Goal: Find specific page/section: Find specific page/section

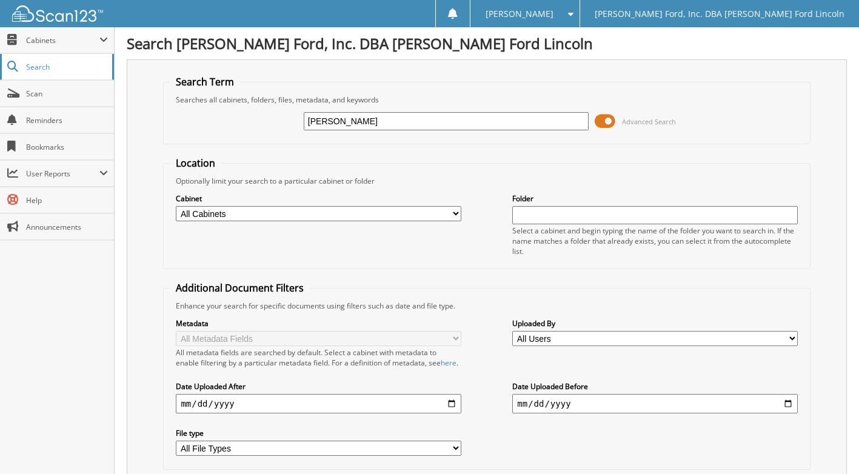
drag, startPoint x: 198, startPoint y: 112, endPoint x: 13, endPoint y: 69, distance: 189.8
type input "14633"
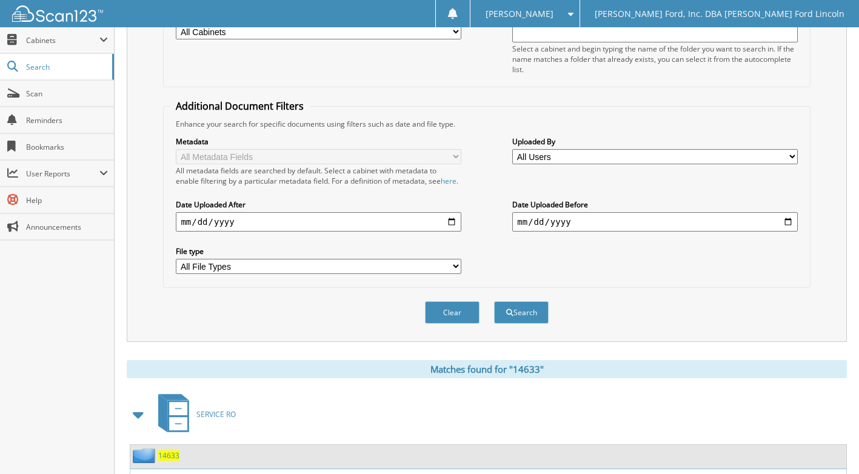
scroll to position [303, 0]
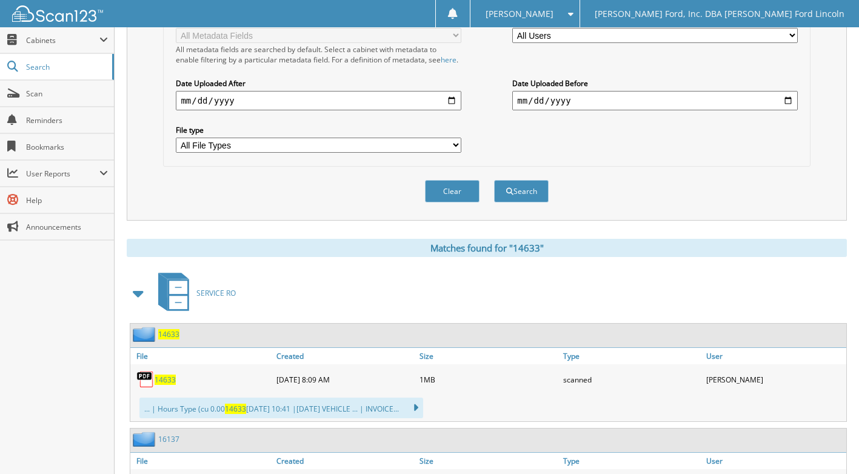
click at [164, 385] on span "14633" at bounding box center [165, 380] width 21 height 10
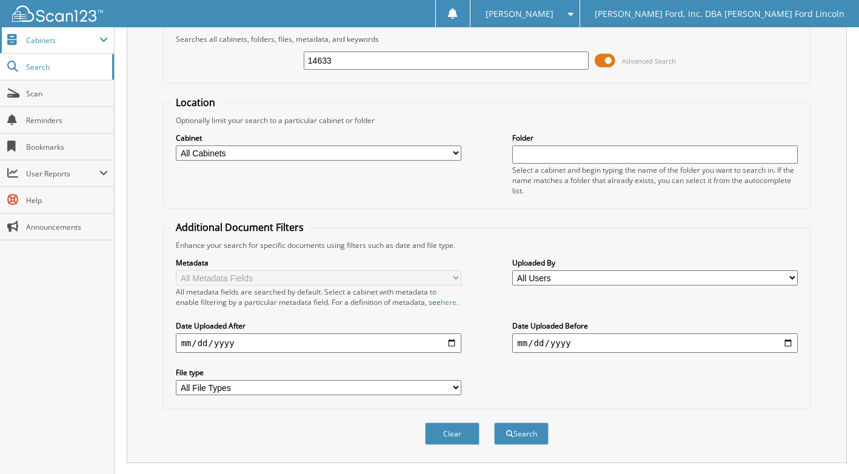
drag, startPoint x: 347, startPoint y: 65, endPoint x: 60, endPoint y: 35, distance: 288.4
type input "21472"
click at [494, 423] on button "Search" at bounding box center [521, 434] width 55 height 22
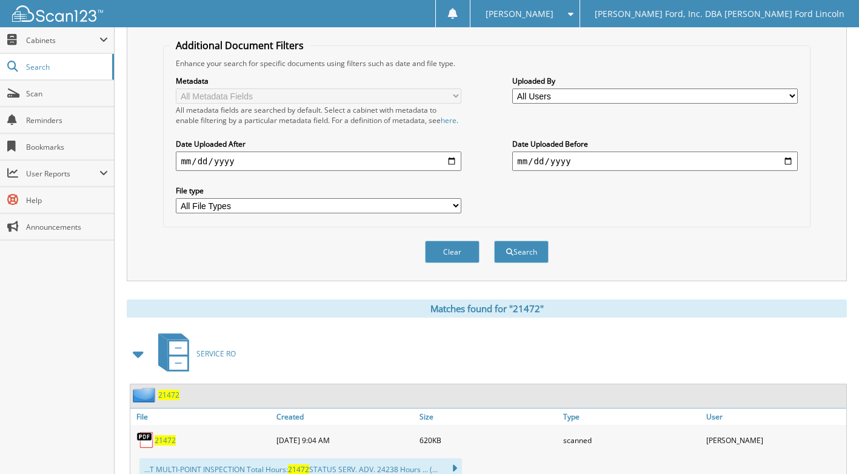
click at [164, 446] on span "21472" at bounding box center [165, 440] width 21 height 10
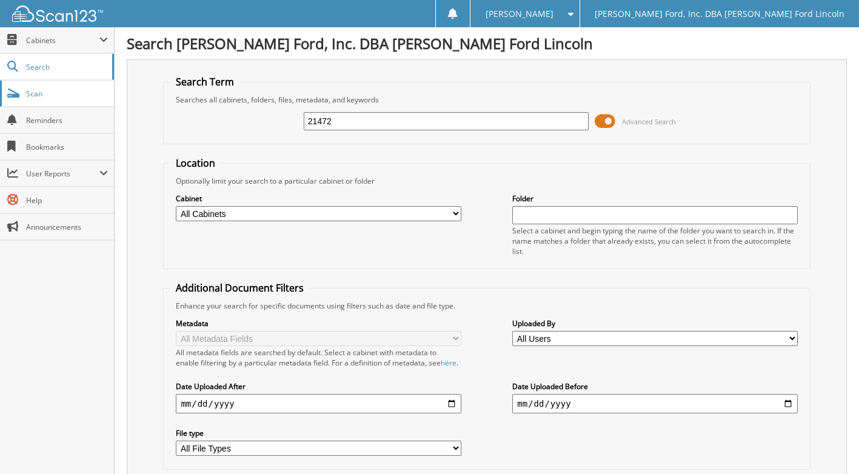
drag, startPoint x: 348, startPoint y: 124, endPoint x: 30, endPoint y: 87, distance: 320.4
type input "24583"
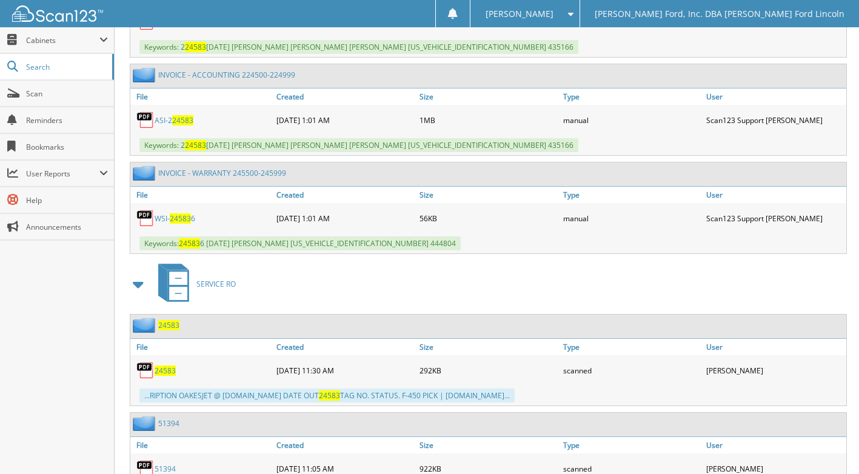
scroll to position [2425, 0]
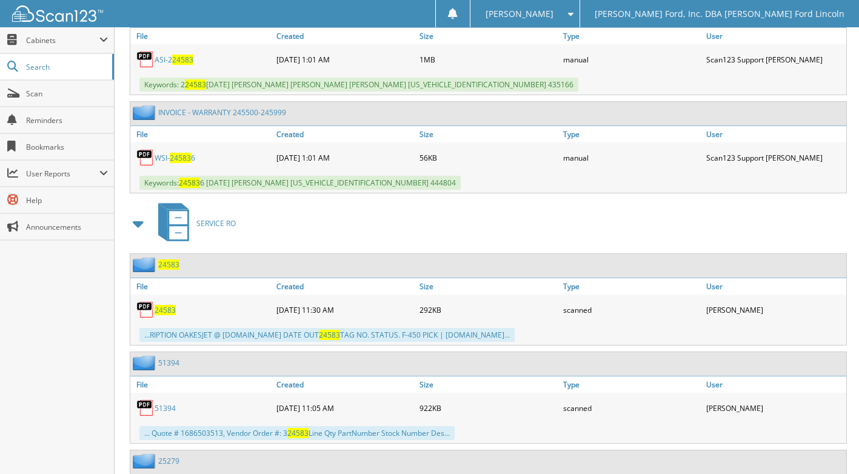
click at [169, 315] on span "24583" at bounding box center [165, 310] width 21 height 10
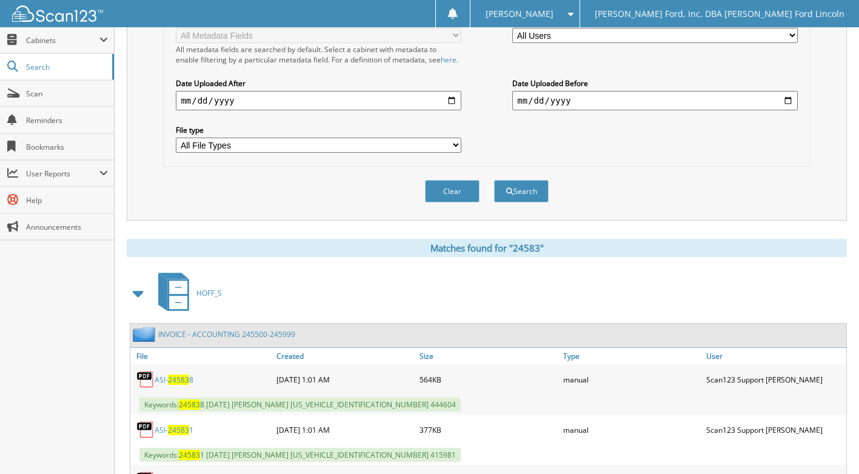
scroll to position [0, 0]
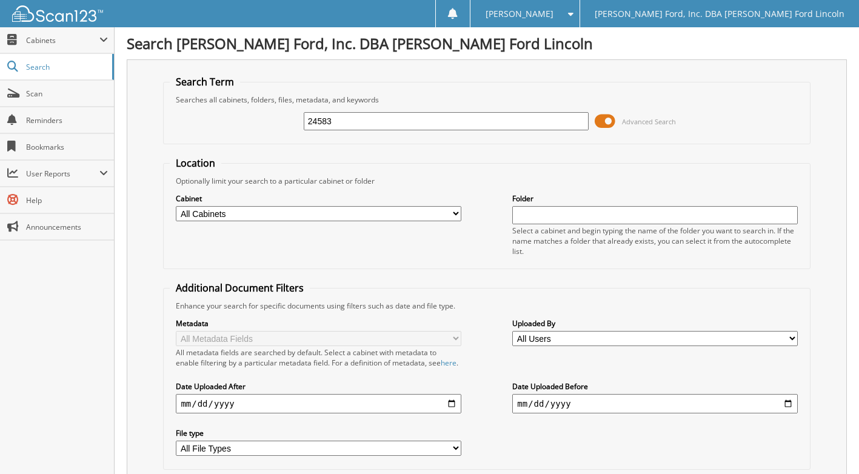
drag, startPoint x: 407, startPoint y: 118, endPoint x: -35, endPoint y: 109, distance: 442.1
type input "241026"
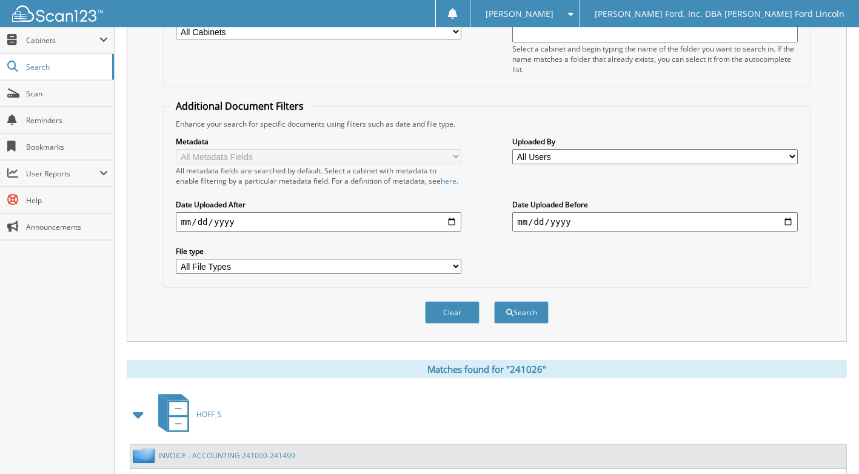
scroll to position [303, 0]
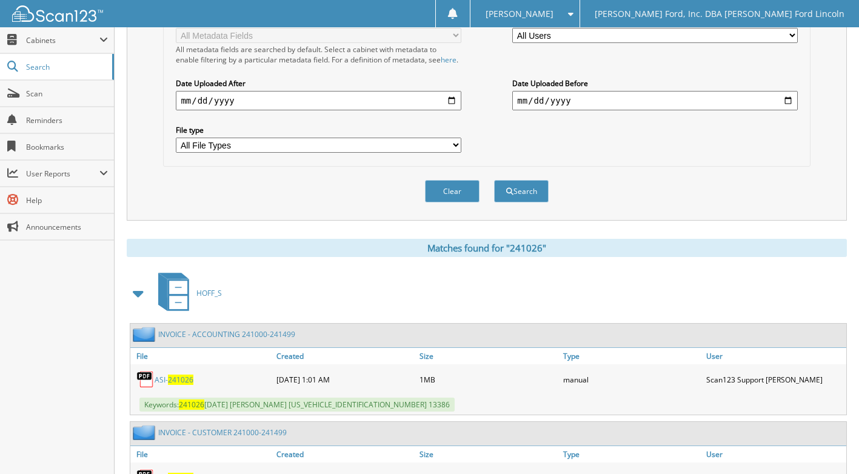
click at [189, 385] on span "241026" at bounding box center [180, 380] width 25 height 10
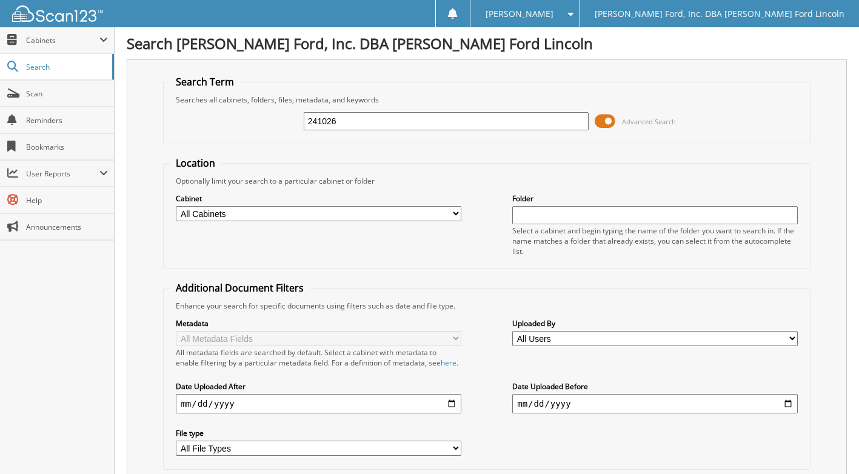
drag, startPoint x: 357, startPoint y: 128, endPoint x: 108, endPoint y: 98, distance: 251.0
type input "11390"
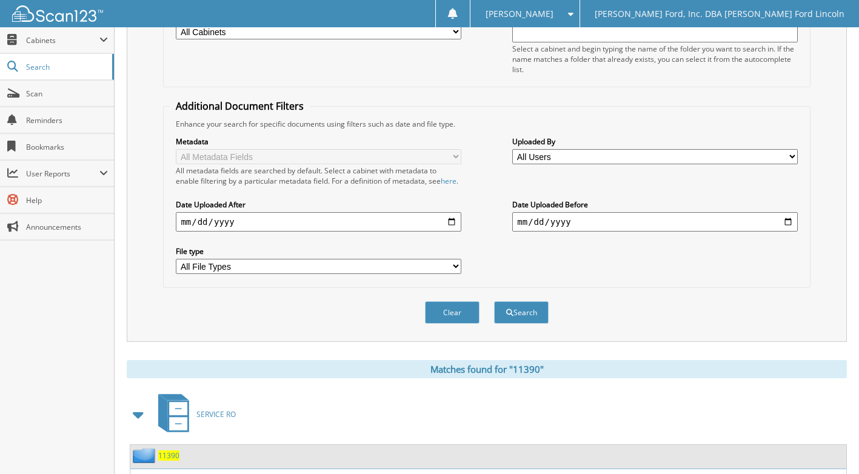
scroll to position [364, 0]
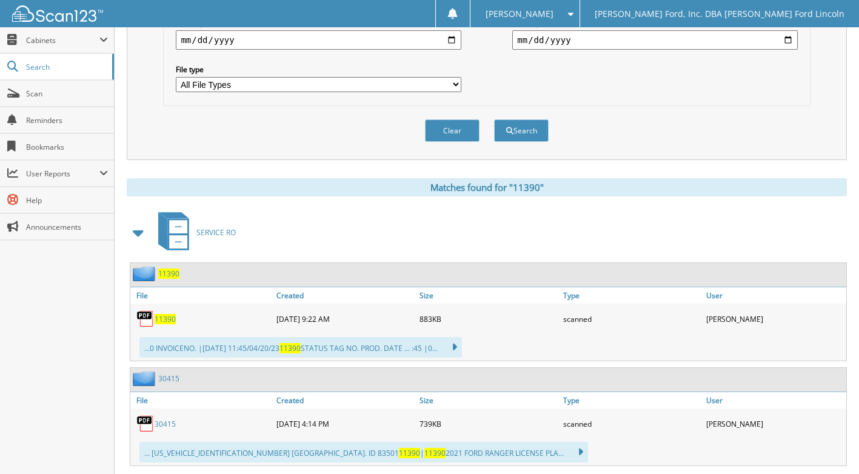
click at [171, 324] on span "11390" at bounding box center [165, 319] width 21 height 10
